Goal: Information Seeking & Learning: Learn about a topic

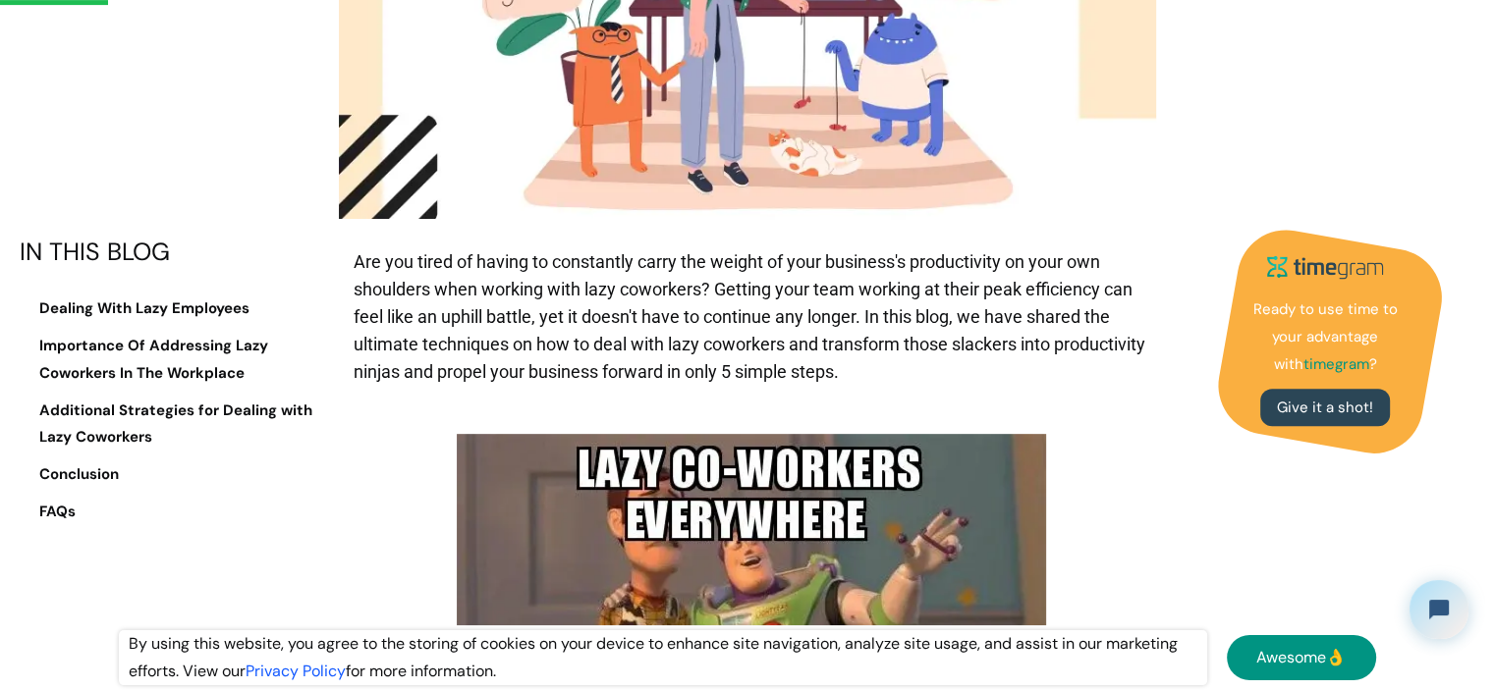
scroll to position [786, 0]
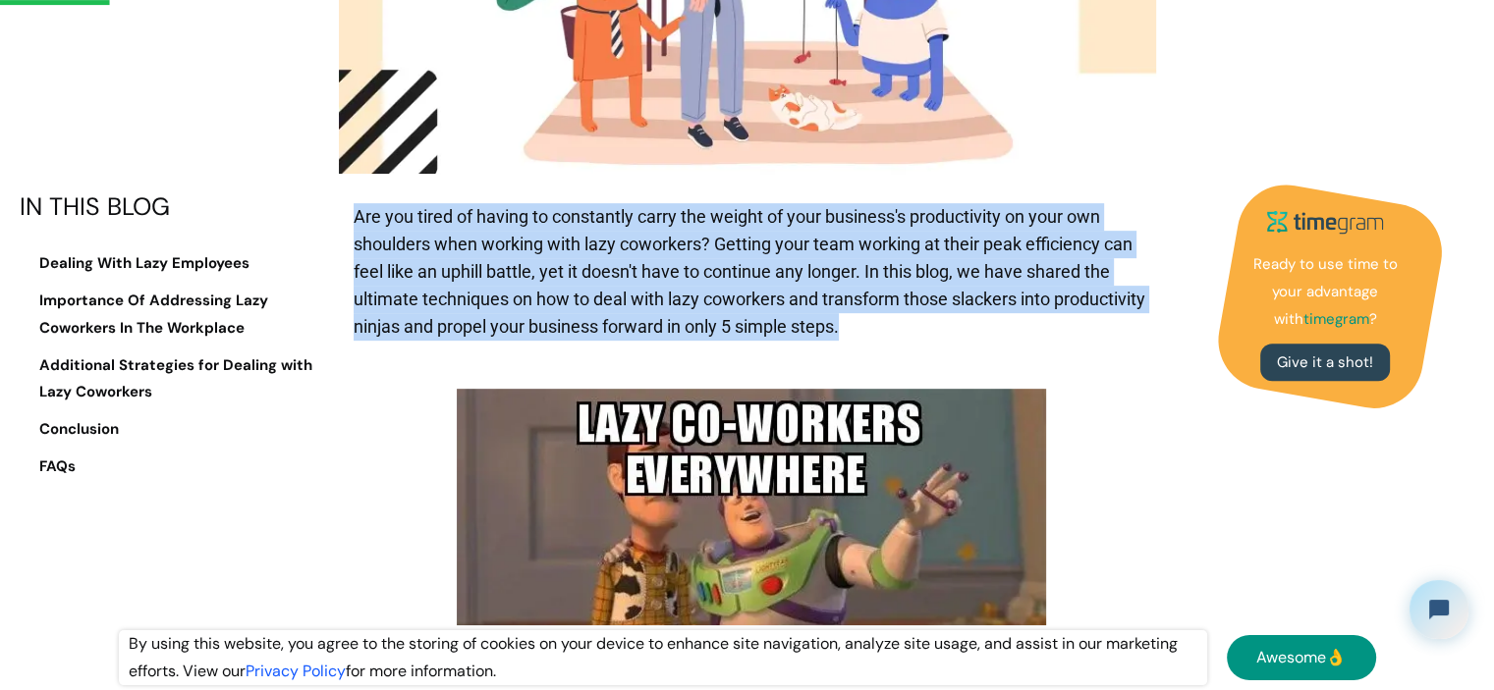
drag, startPoint x: 972, startPoint y: 271, endPoint x: 355, endPoint y: 152, distance: 628.0
click at [355, 193] on p "Are you tired of having to constantly carry the weight of your business's produ…" at bounding box center [752, 271] width 796 height 157
drag, startPoint x: 355, startPoint y: 152, endPoint x: 1048, endPoint y: 259, distance: 700.5
click at [1048, 259] on p "Are you tired of having to constantly carry the weight of your business's produ…" at bounding box center [752, 271] width 796 height 157
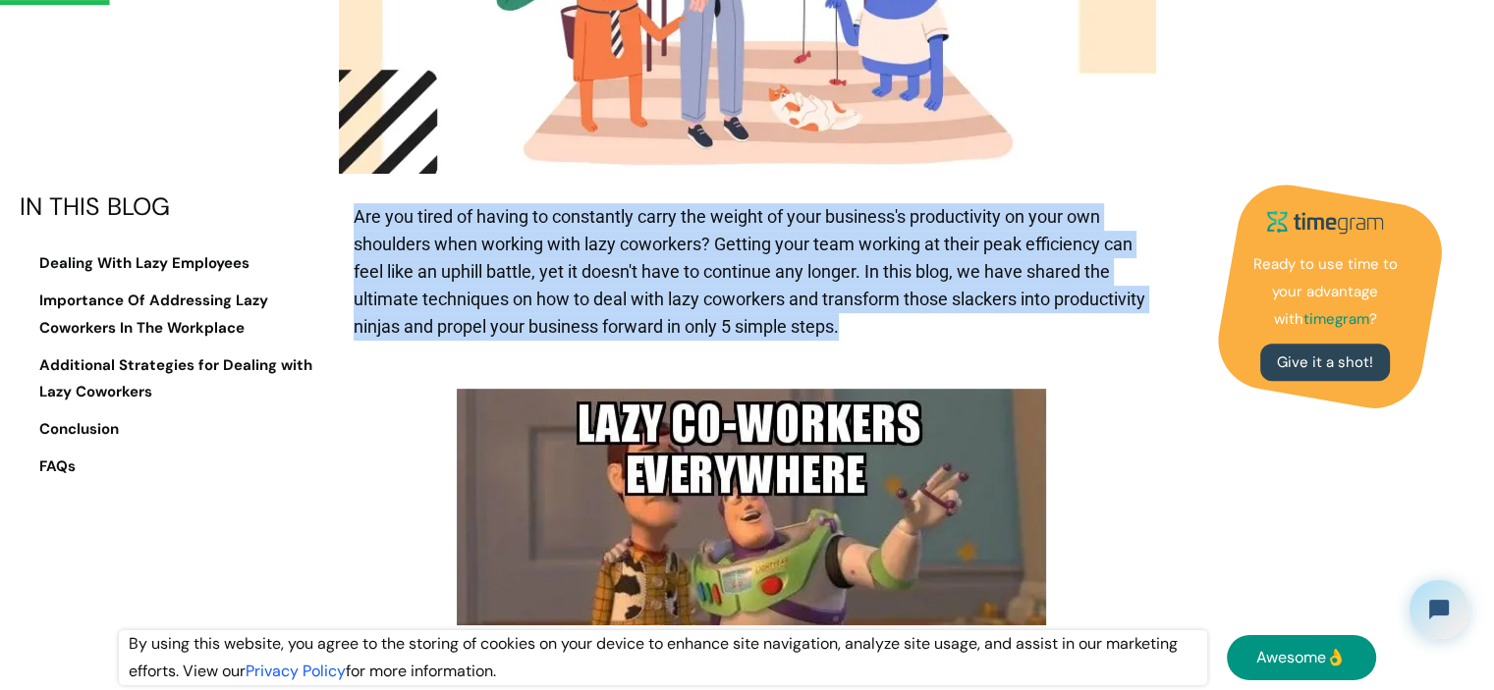
click at [1048, 259] on p "Are you tired of having to constantly carry the weight of your business's produ…" at bounding box center [752, 271] width 796 height 157
drag, startPoint x: 1006, startPoint y: 261, endPoint x: 340, endPoint y: 162, distance: 673.1
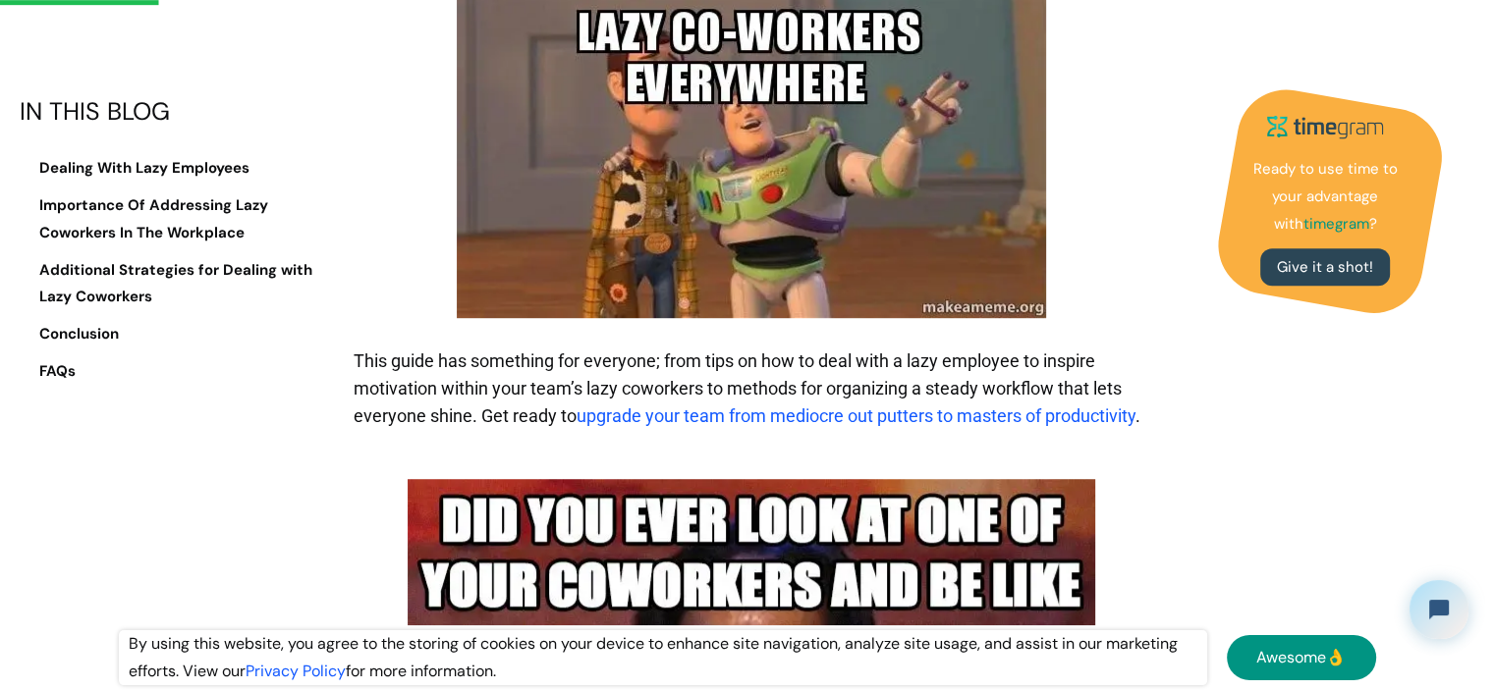
scroll to position [1178, 0]
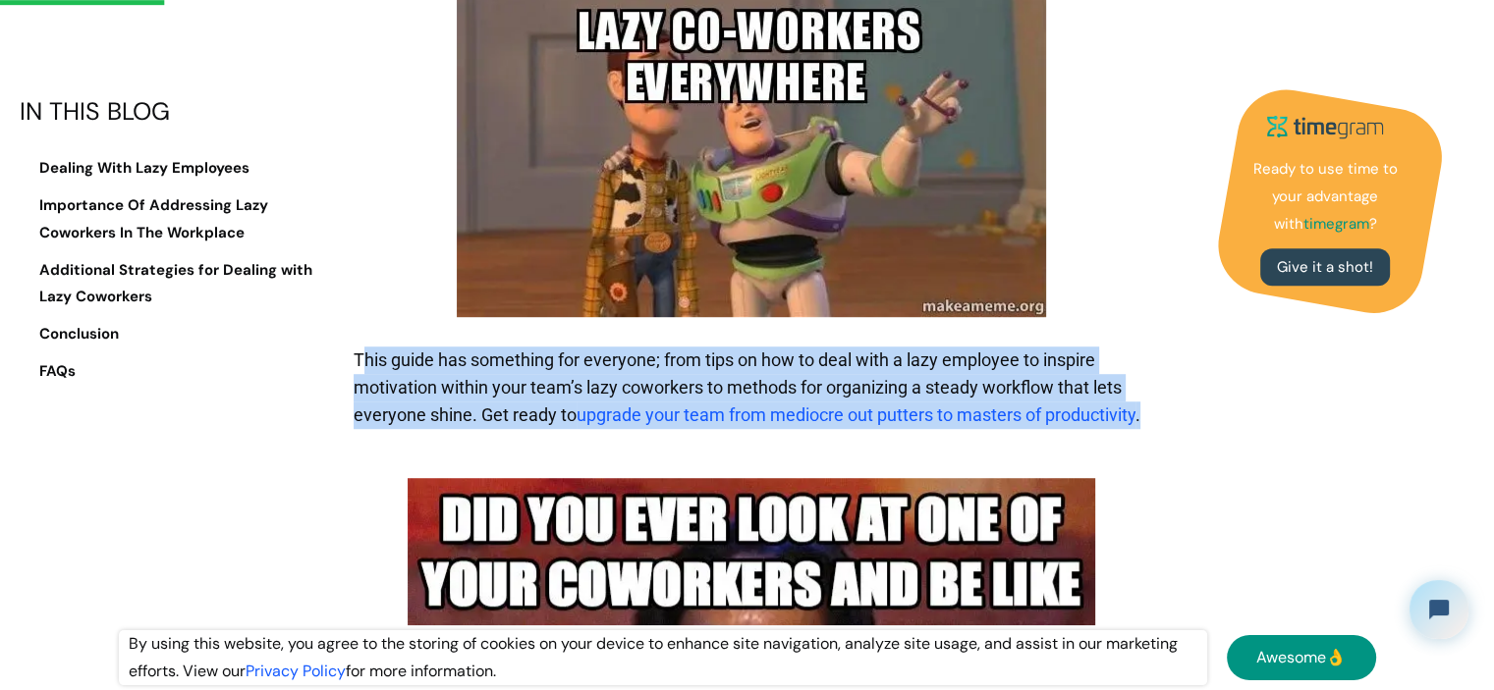
drag, startPoint x: 361, startPoint y: 292, endPoint x: 1190, endPoint y: 353, distance: 831.0
drag, startPoint x: 1190, startPoint y: 353, endPoint x: 338, endPoint y: 287, distance: 854.9
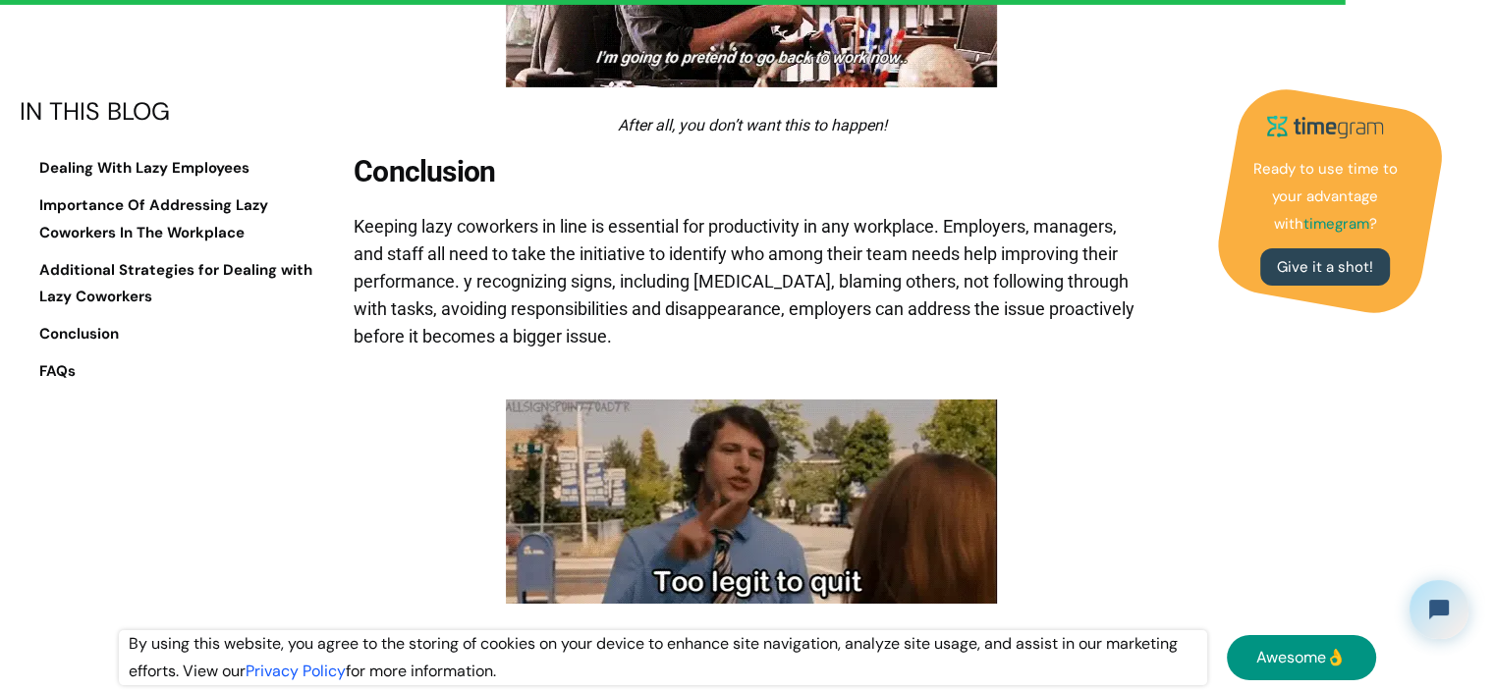
scroll to position [14238, 0]
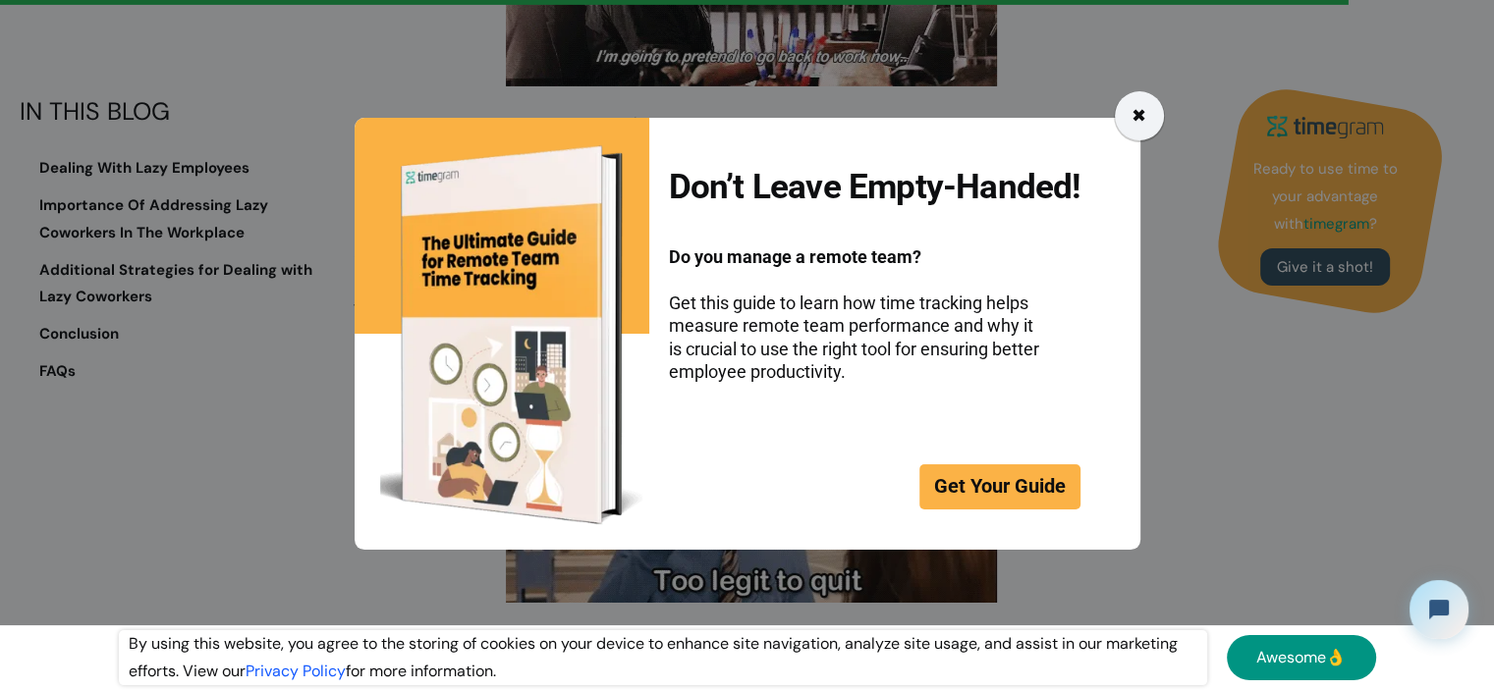
click at [1143, 109] on div "✖" at bounding box center [1138, 115] width 15 height 27
